Goal: Find specific page/section: Find specific page/section

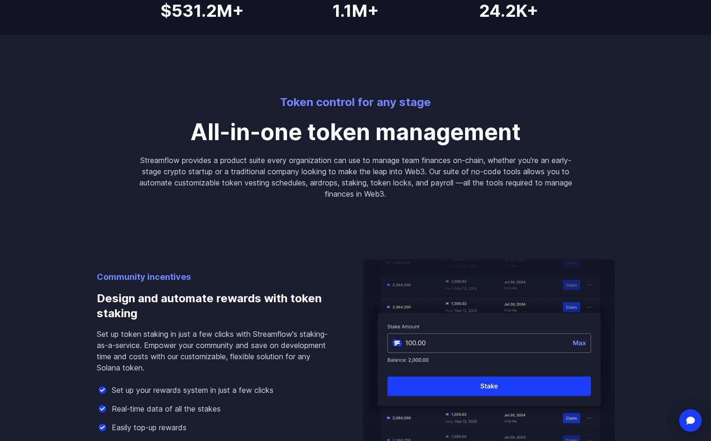
scroll to position [654, 0]
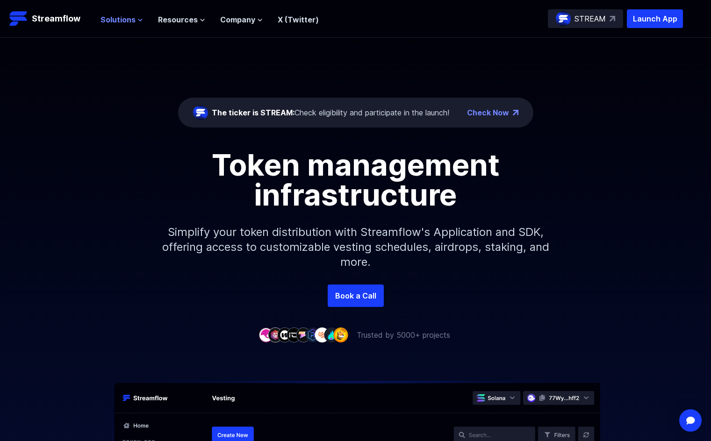
click at [128, 20] on span "Solutions" at bounding box center [117, 19] width 35 height 11
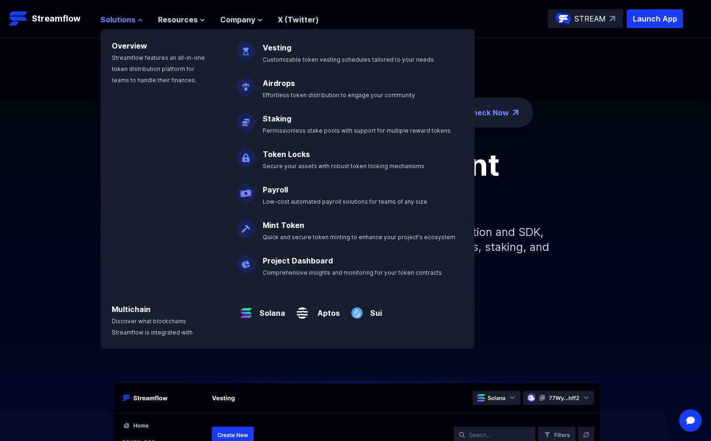
click at [128, 20] on span "Solutions" at bounding box center [117, 19] width 35 height 11
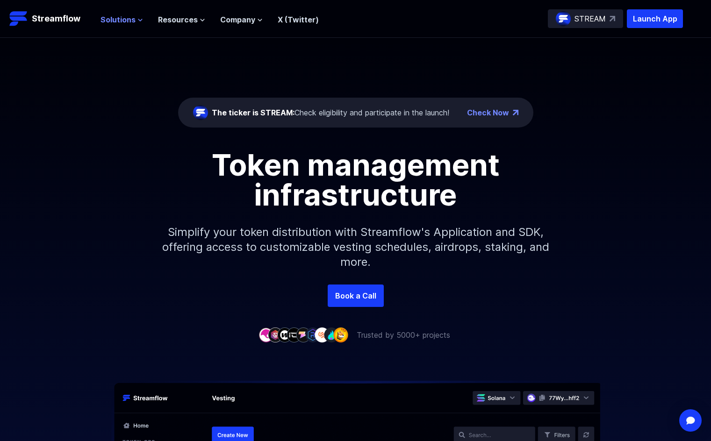
click at [128, 20] on span "Solutions" at bounding box center [117, 19] width 35 height 11
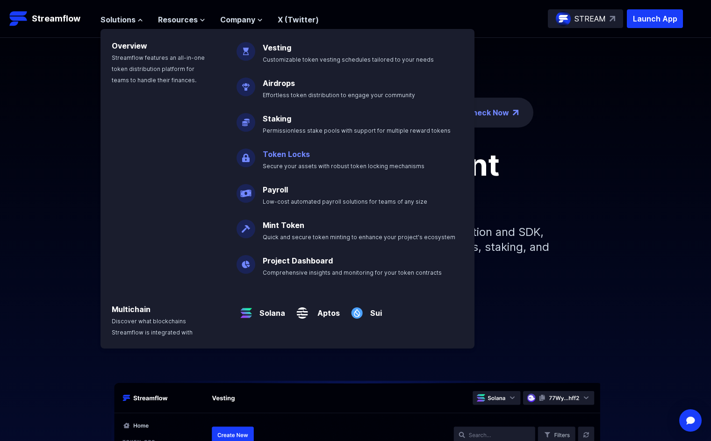
click at [304, 157] on link "Token Locks" at bounding box center [286, 154] width 47 height 9
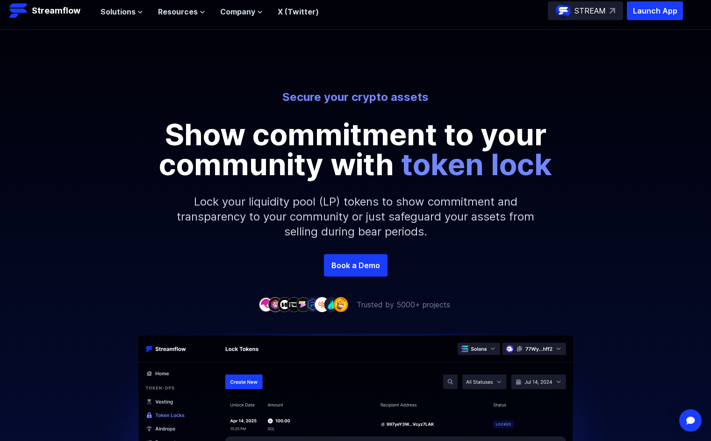
drag, startPoint x: 301, startPoint y: 262, endPoint x: 116, endPoint y: 8, distance: 313.2
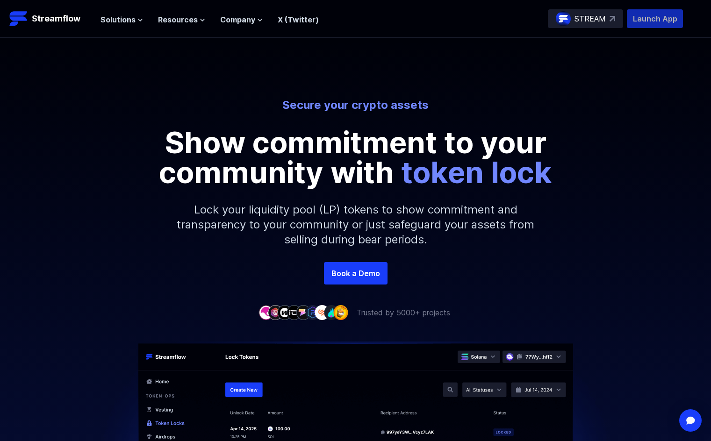
click at [650, 13] on p "Launch App" at bounding box center [655, 18] width 56 height 19
